Goal: Navigation & Orientation: Find specific page/section

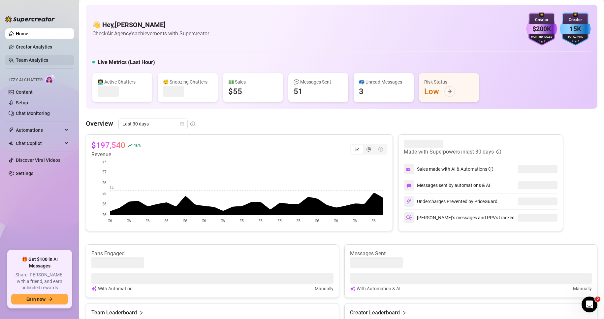
click at [48, 60] on link "Team Analytics" at bounding box center [32, 59] width 32 height 5
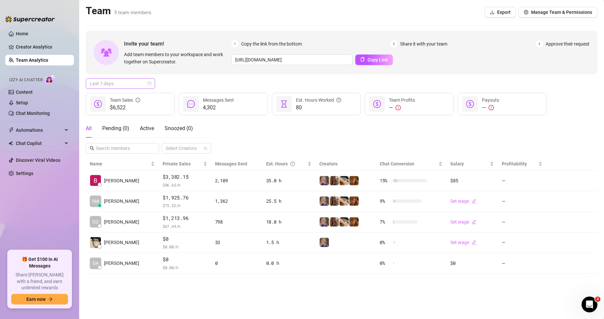
click at [118, 82] on span "Last 7 days" at bounding box center [120, 84] width 61 height 10
click at [124, 95] on div "Last 24 hours" at bounding box center [120, 96] width 59 height 7
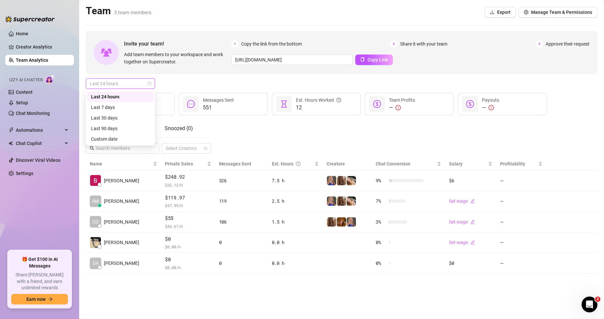
click at [138, 83] on span "Last 24 hours" at bounding box center [120, 84] width 61 height 10
click at [125, 110] on div "Last 7 days" at bounding box center [120, 107] width 59 height 7
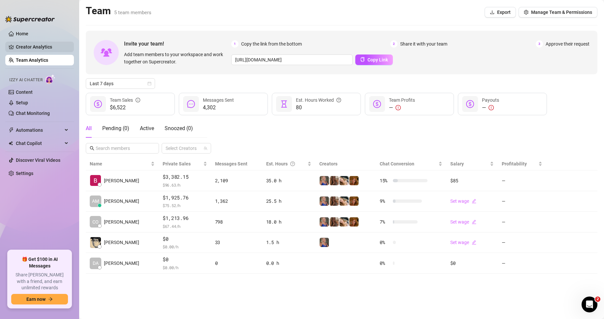
click at [31, 45] on link "Creator Analytics" at bounding box center [42, 47] width 53 height 11
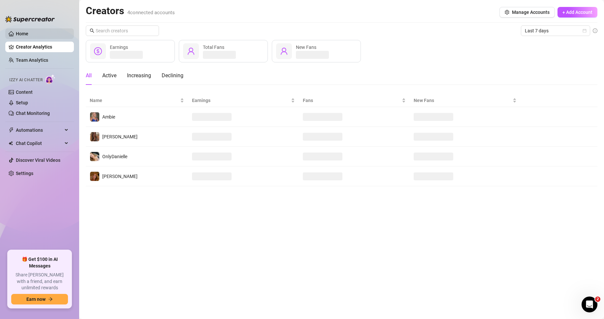
click at [28, 33] on link "Home" at bounding box center [22, 33] width 13 height 5
